Goal: Information Seeking & Learning: Find specific page/section

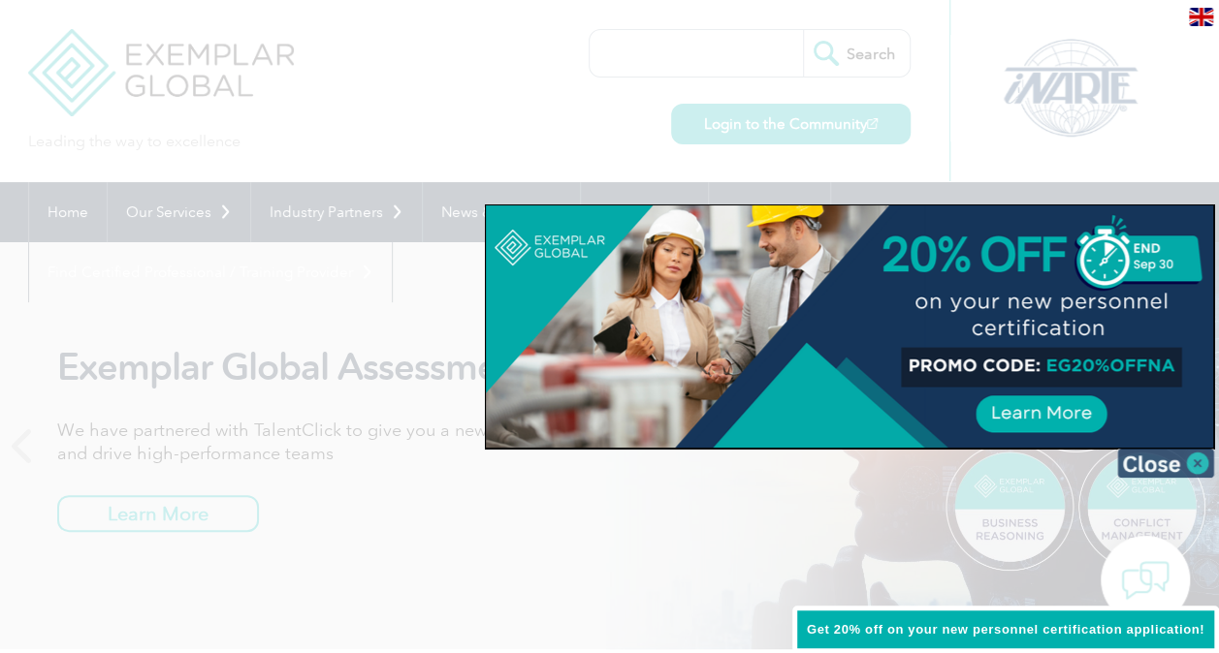
click at [983, 462] on img at bounding box center [1165, 463] width 97 height 29
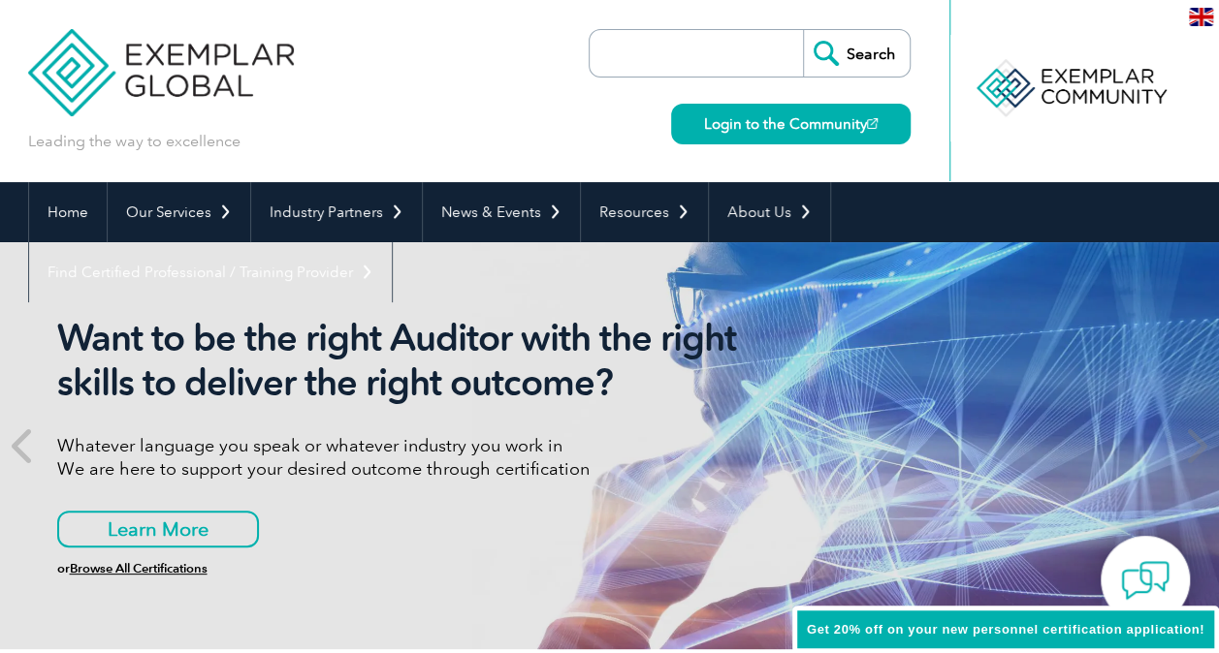
click at [752, 63] on input "search" at bounding box center [701, 53] width 204 height 47
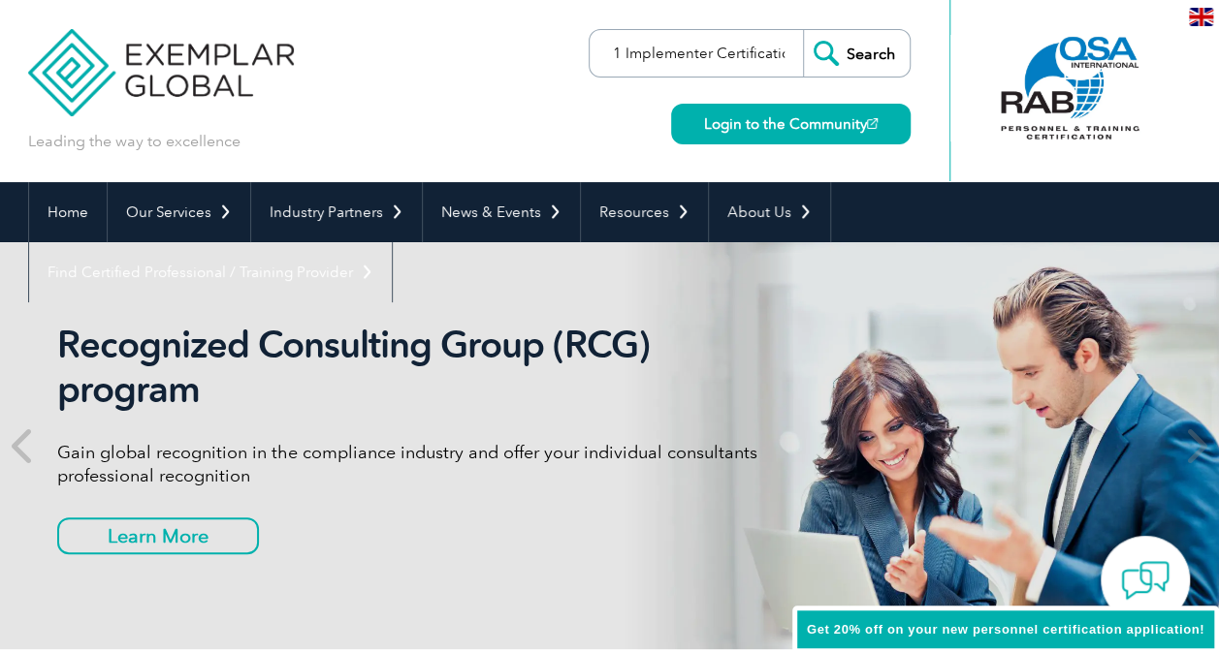
scroll to position [0, 73]
type input "ISO 27001 Implementer Certification"
click at [803, 30] on input "Search" at bounding box center [856, 53] width 107 height 47
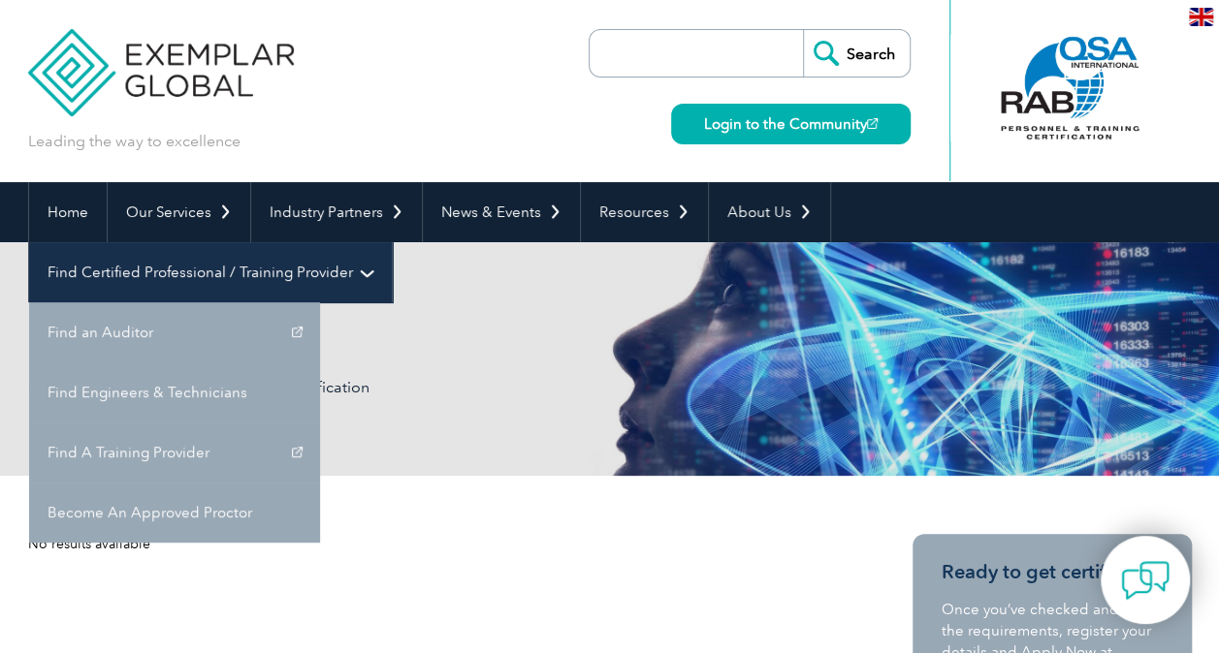
click at [392, 242] on link "Find Certified Professional / Training Provider" at bounding box center [210, 272] width 363 height 60
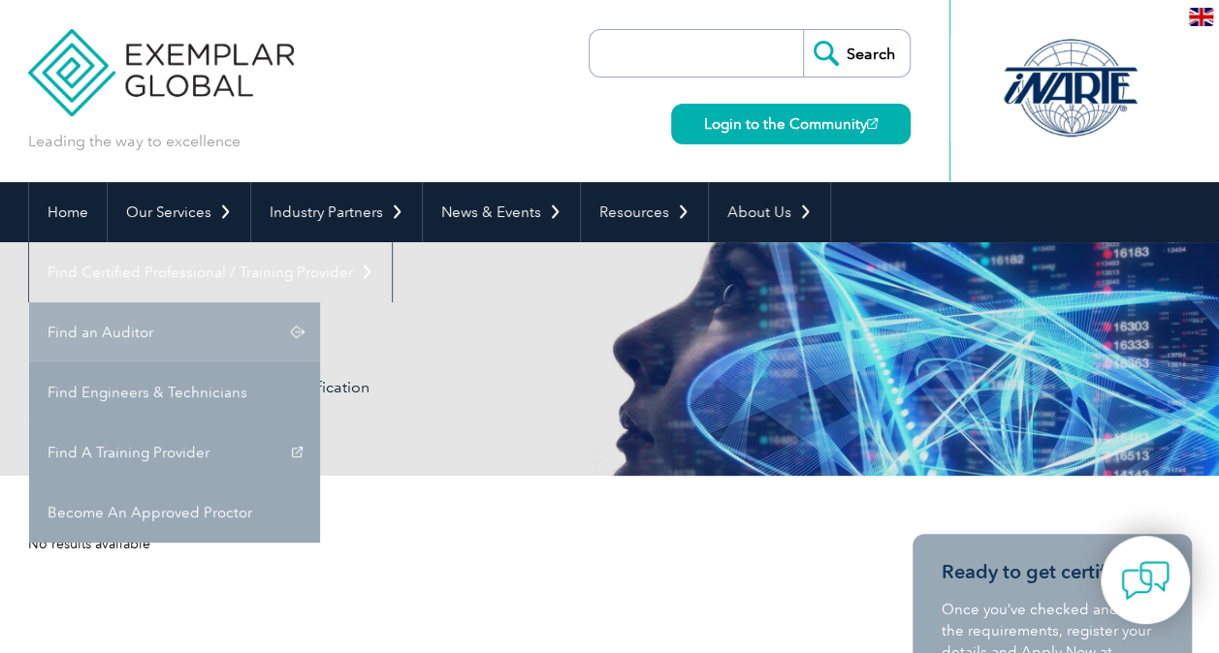
click at [320, 302] on link "Find an Auditor" at bounding box center [174, 332] width 291 height 60
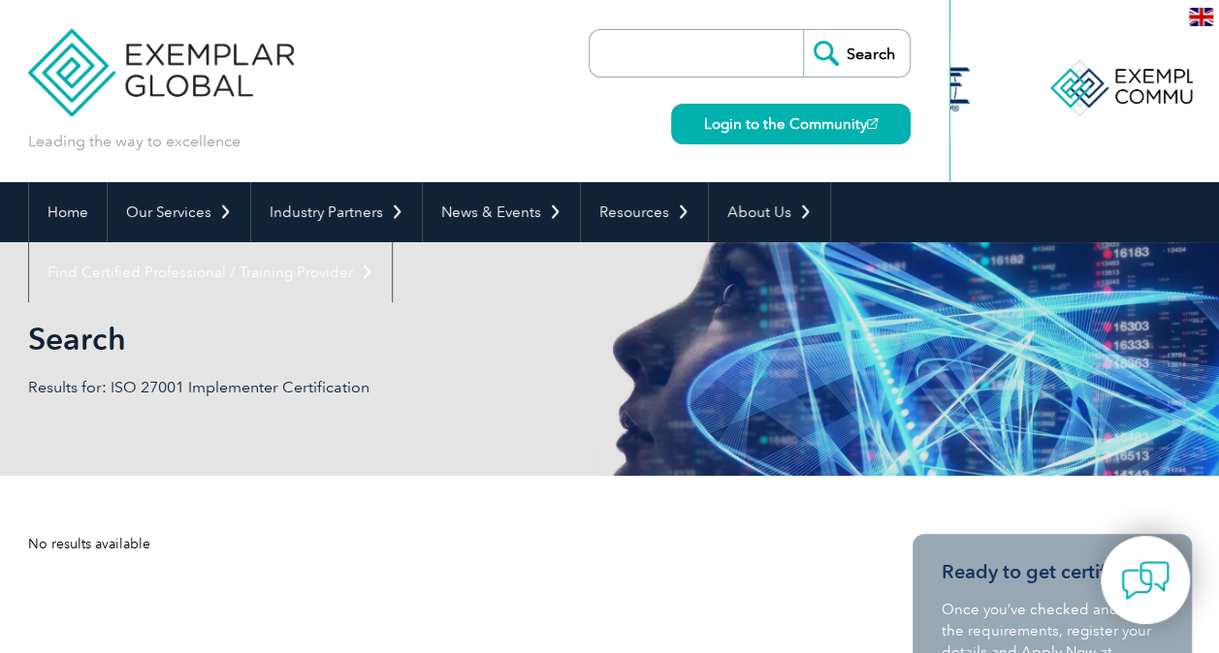
drag, startPoint x: 1041, startPoint y: 66, endPoint x: 1119, endPoint y: 94, distance: 82.5
click at [1119, 94] on div at bounding box center [1143, 88] width 193 height 107
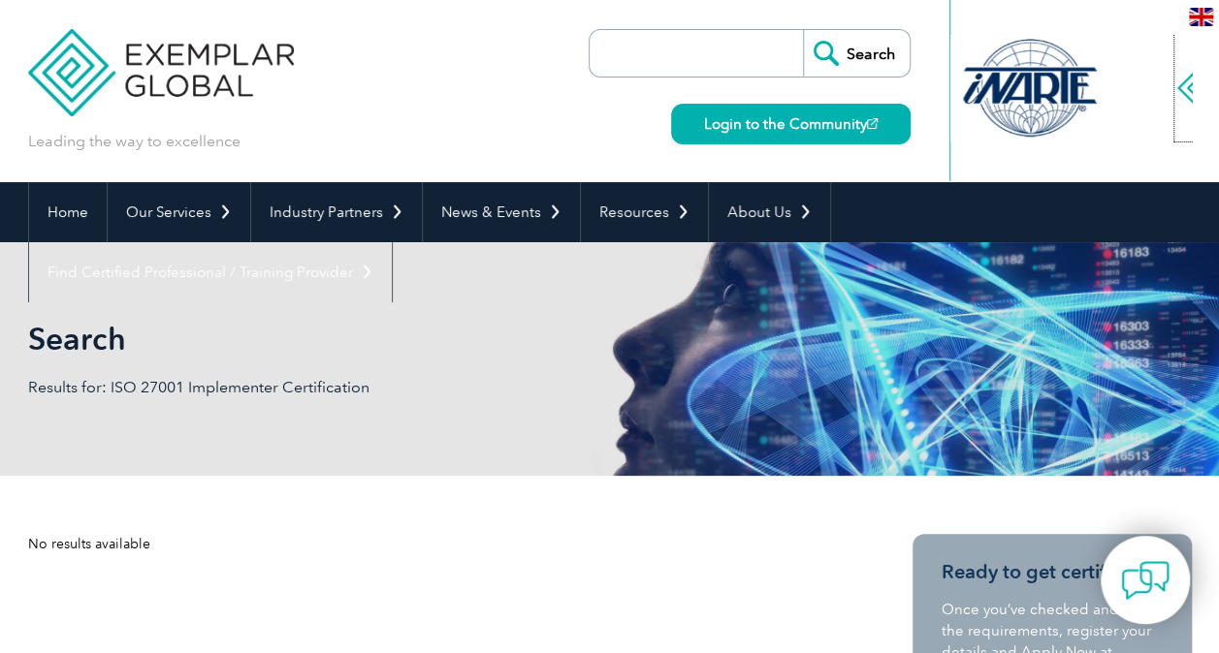
drag, startPoint x: 1119, startPoint y: 94, endPoint x: 1080, endPoint y: 94, distance: 38.8
